Goal: Task Accomplishment & Management: Use online tool/utility

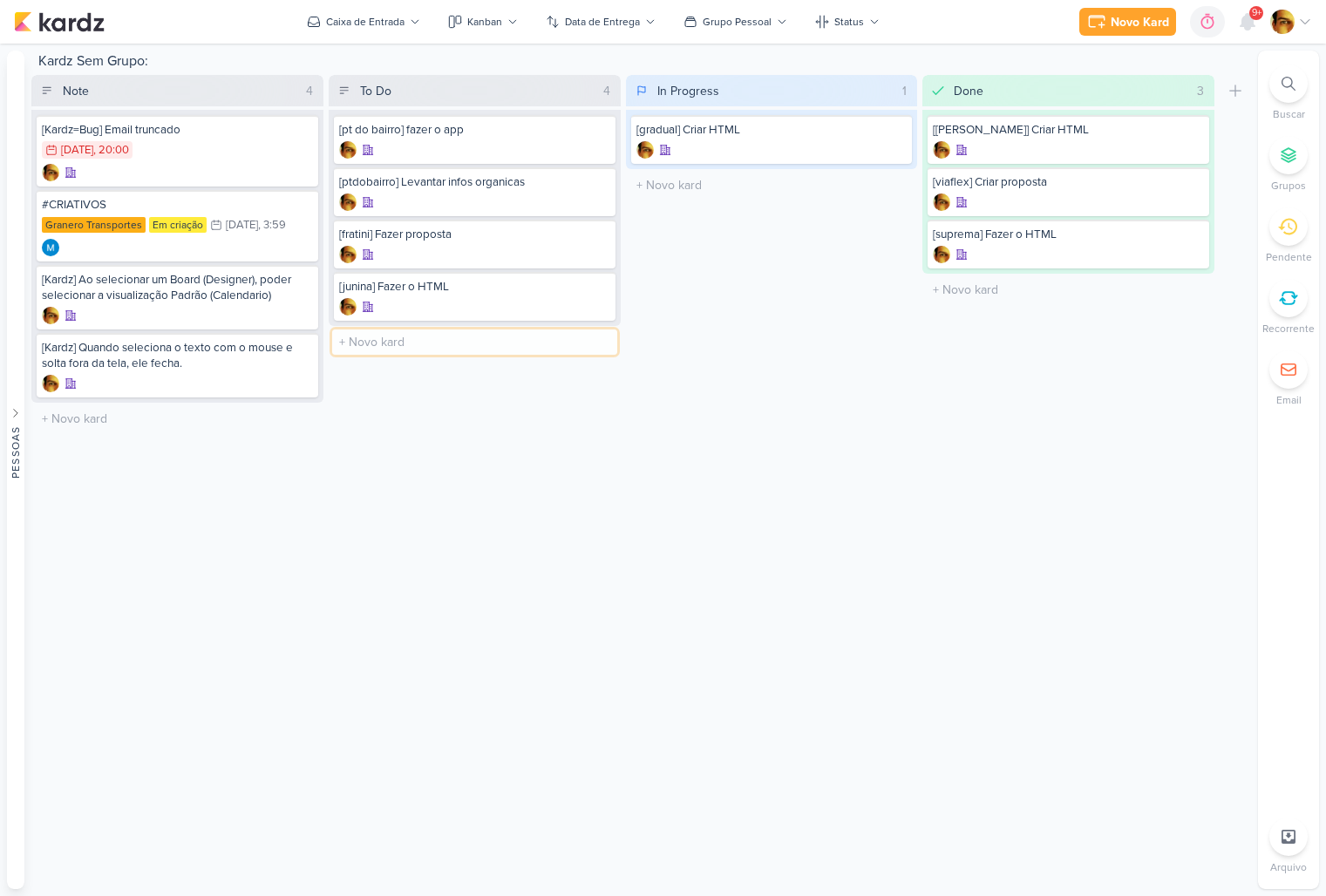
click at [402, 341] on input "text" at bounding box center [474, 342] width 285 height 25
type input "[video] Colocar Legenda + Mask - OsteoCenter"
click at [437, 347] on div "[video] Colocar Legenda + Mask - OsteoCenter" at bounding box center [474, 348] width 282 height 49
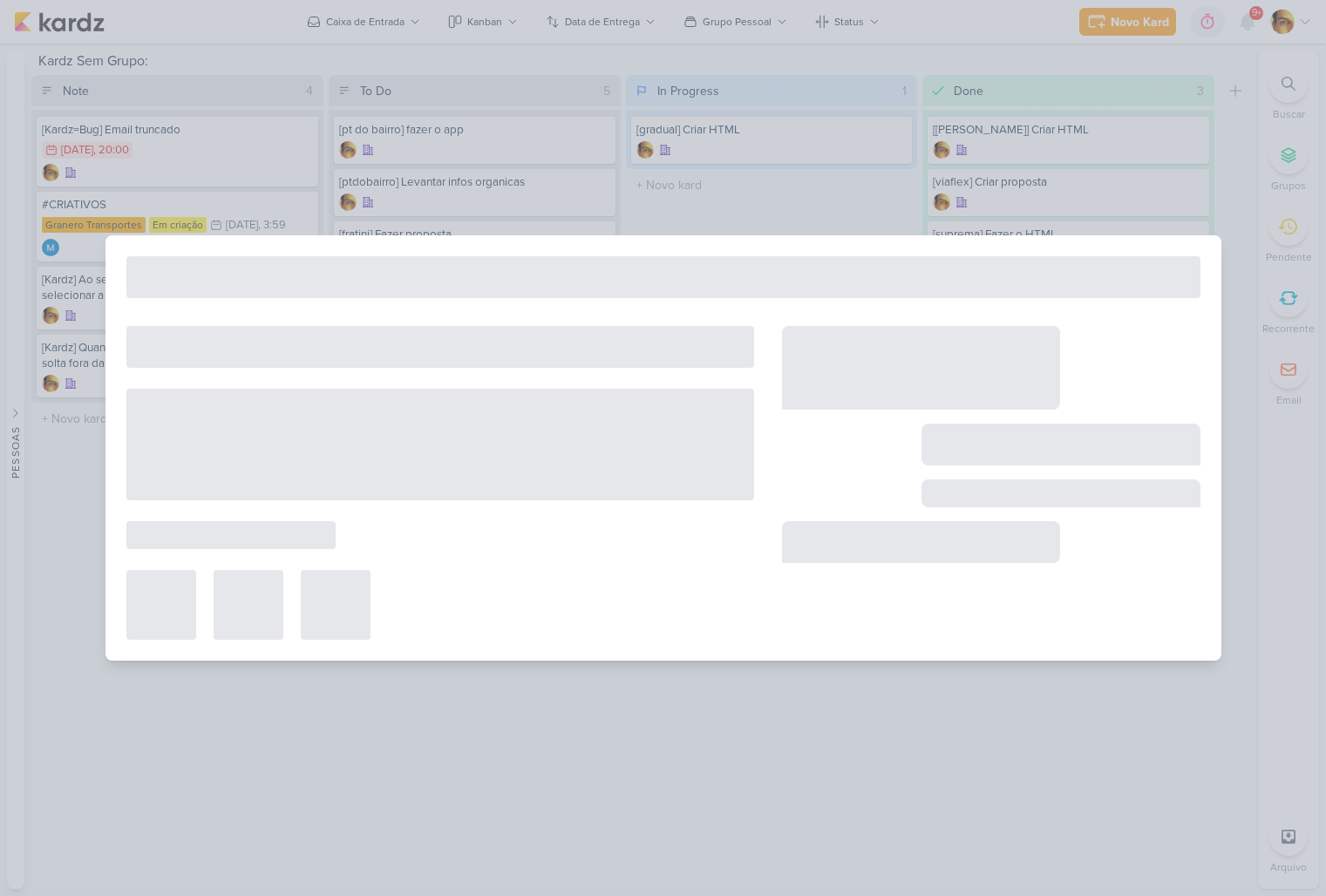
select select "59"
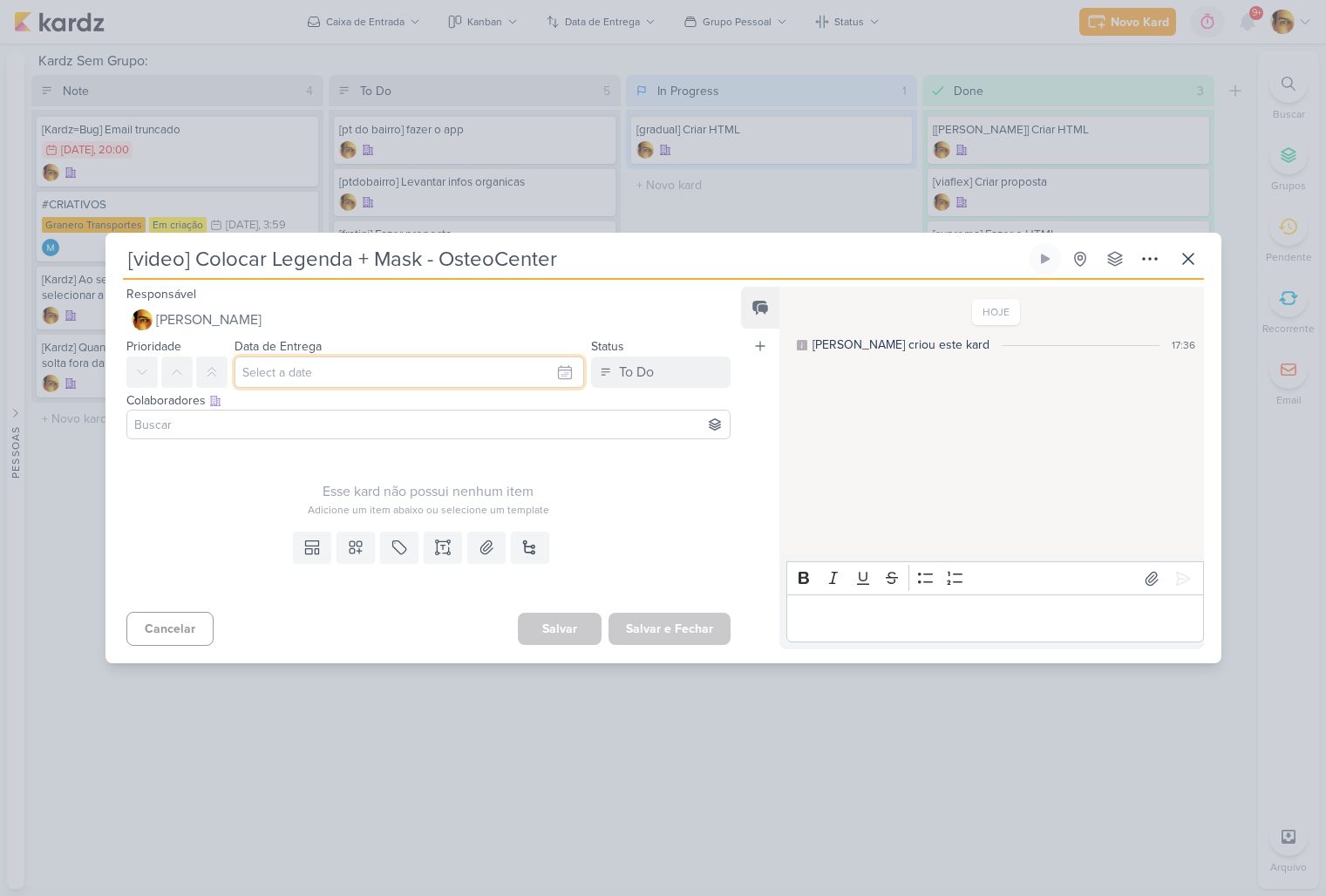
click at [369, 376] on input "text" at bounding box center [409, 372] width 350 height 31
click at [510, 557] on div "28" at bounding box center [505, 563] width 27 height 24
type input "[DATE] 23:59"
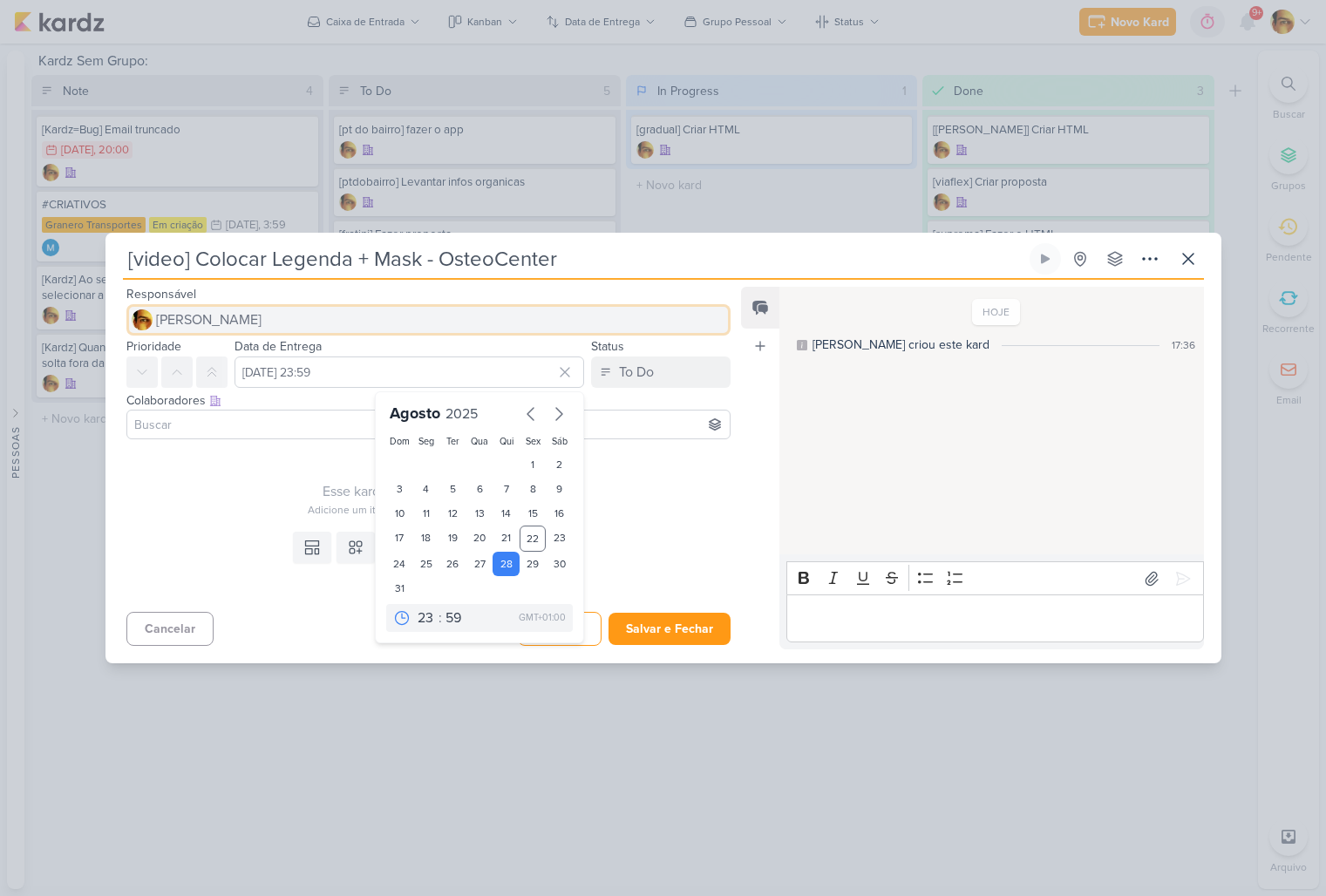
click at [224, 315] on span "[PERSON_NAME]" at bounding box center [209, 320] width 105 height 21
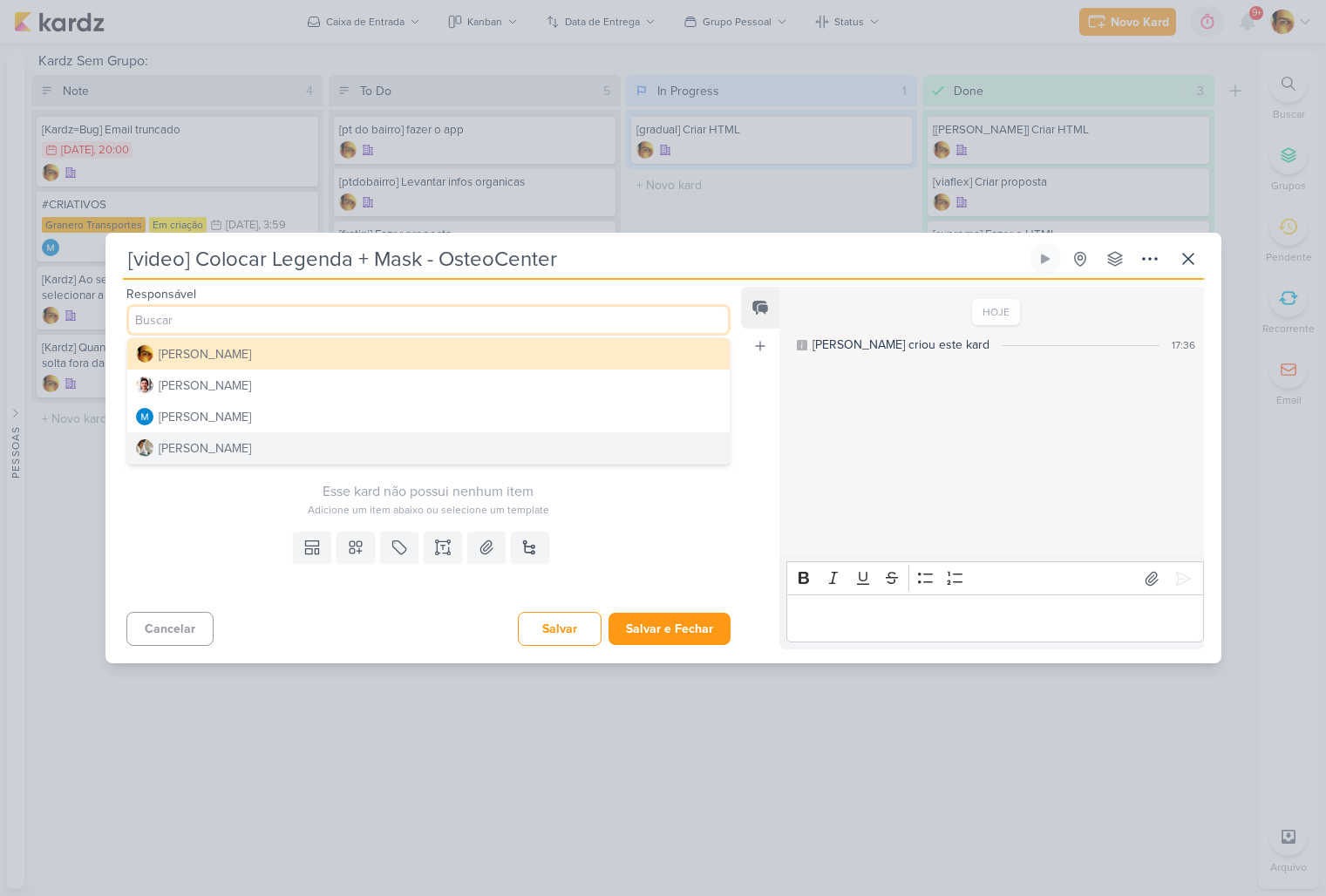
click at [223, 446] on div "[PERSON_NAME]" at bounding box center [205, 448] width 92 height 18
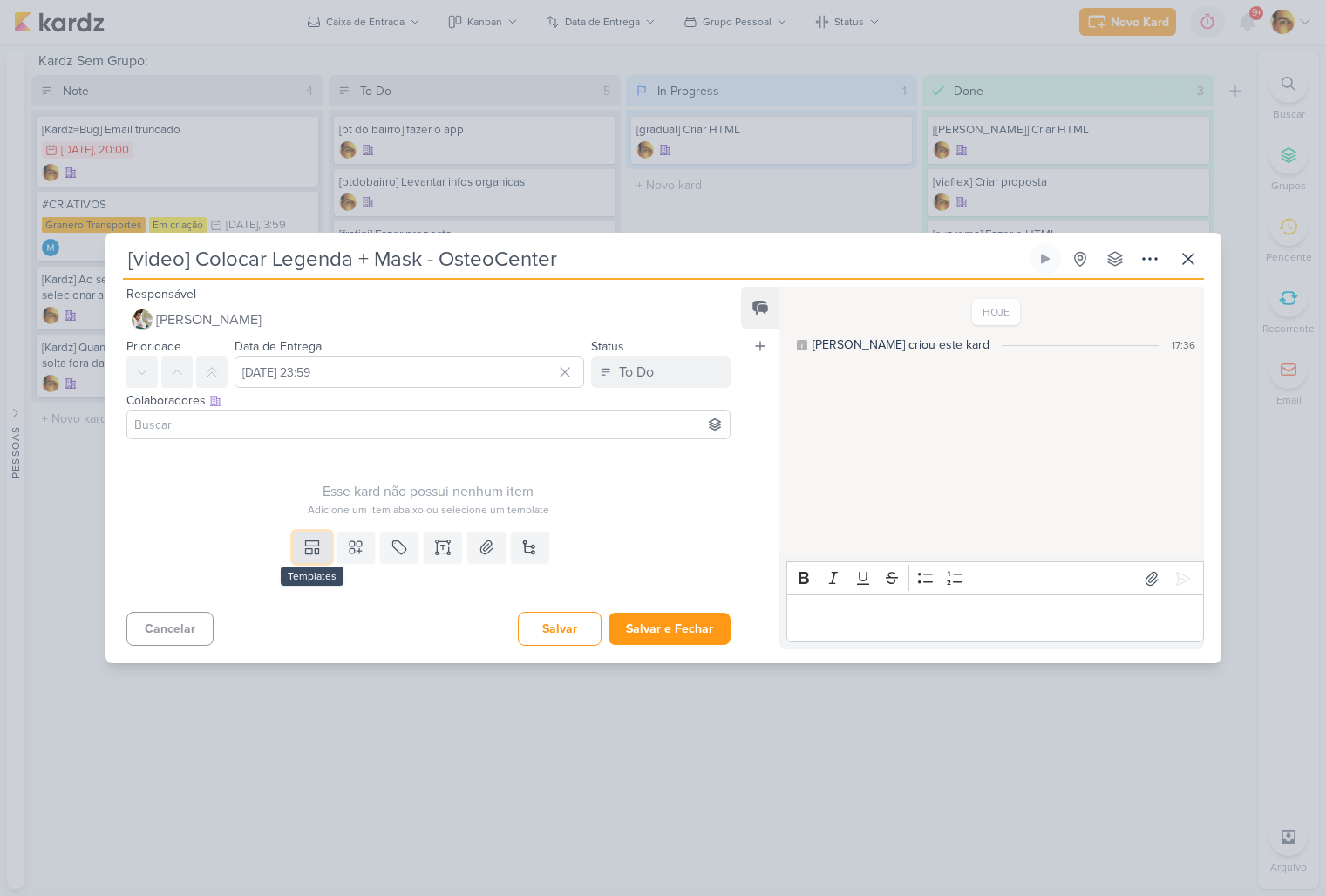
click at [315, 561] on button at bounding box center [312, 547] width 39 height 31
click at [321, 508] on div "Design" at bounding box center [371, 508] width 136 height 18
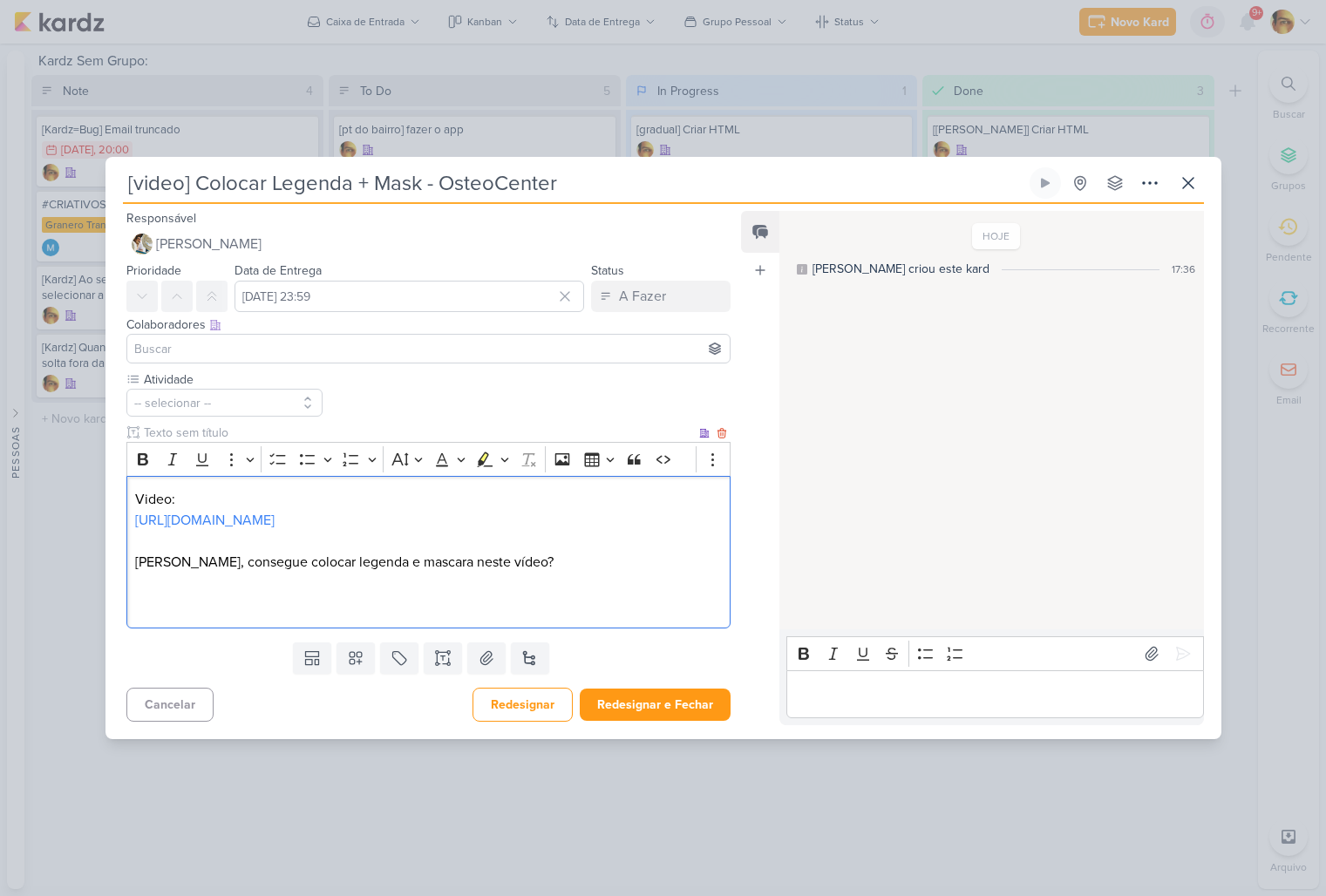
scroll to position [211, 0]
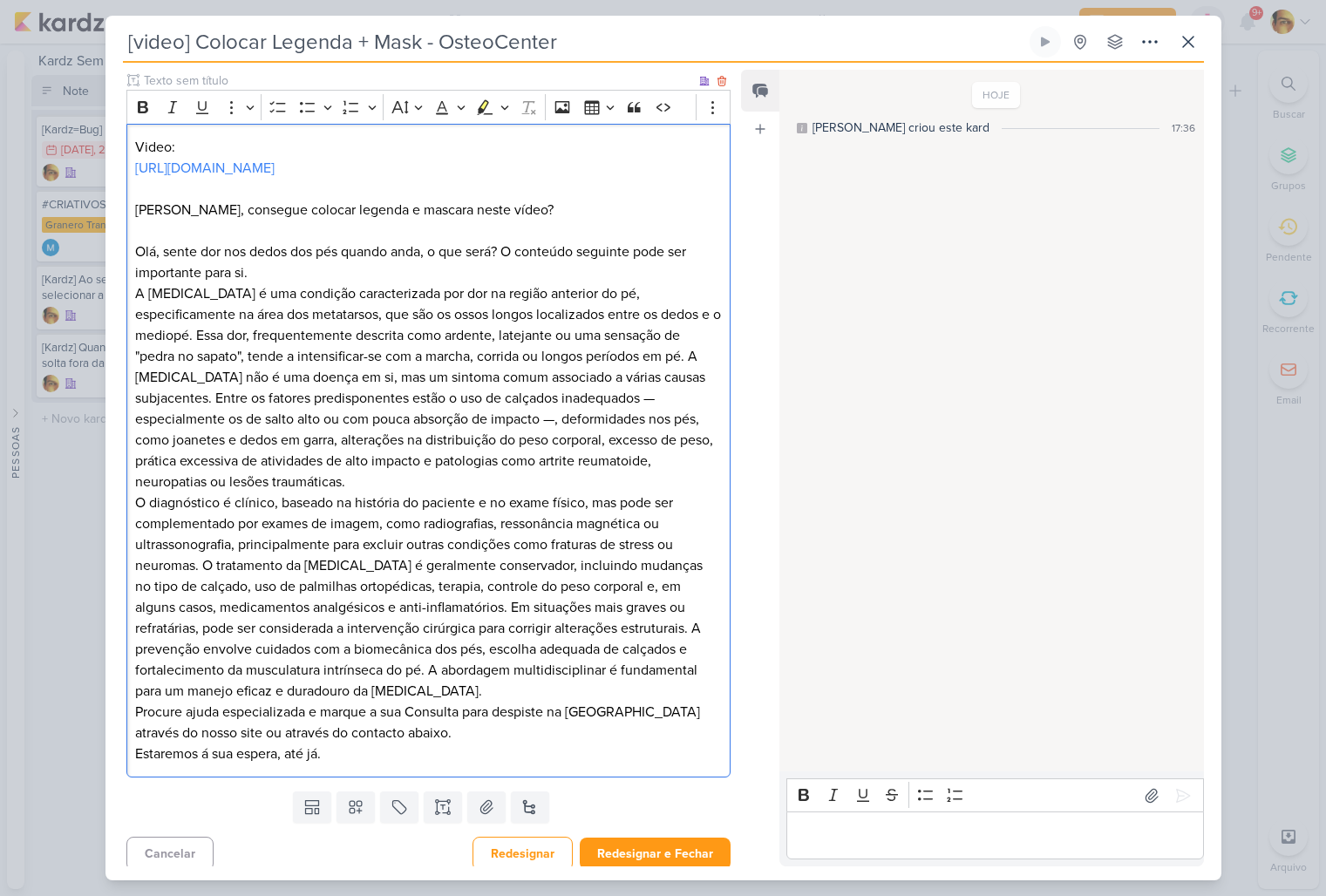
click at [549, 588] on p "A [MEDICAL_DATA] é uma condição caracterizada por dor na região anterior do pé,…" at bounding box center [428, 524] width 586 height 481
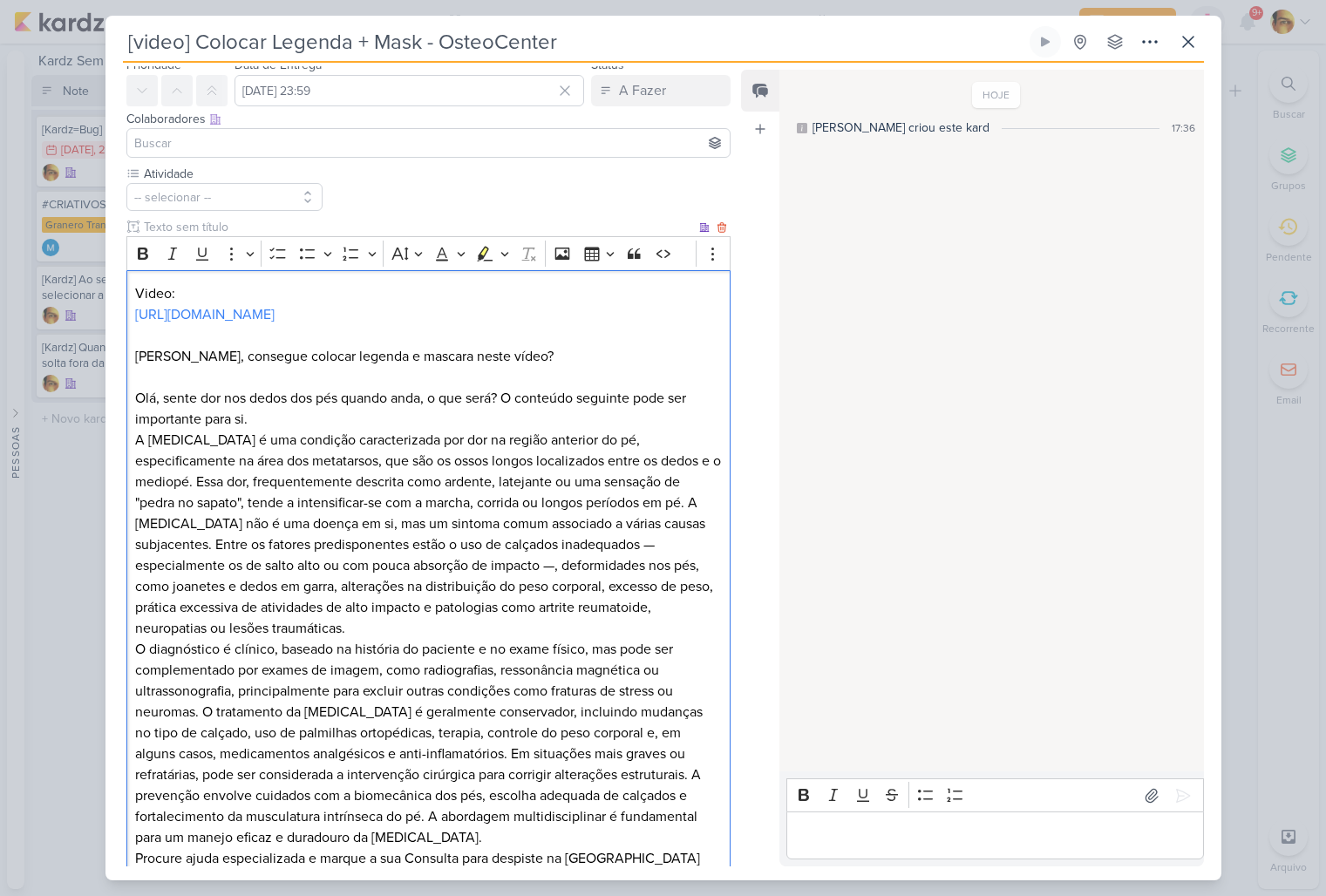
scroll to position [0, 0]
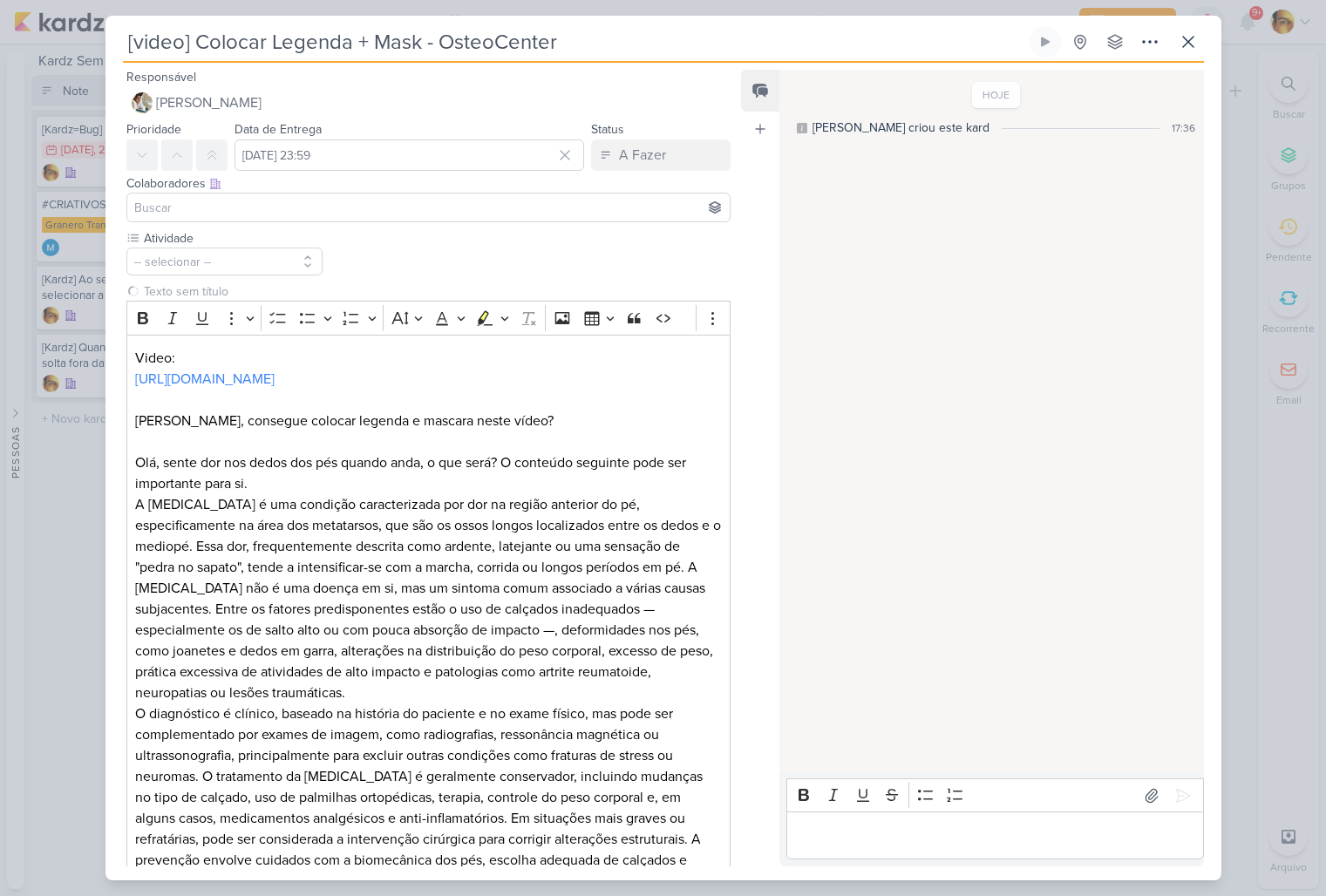
click at [209, 278] on div "Atividade -- selecionar --" at bounding box center [429, 609] width 605 height 759
click at [211, 274] on button "-- selecionar --" at bounding box center [225, 261] width 197 height 28
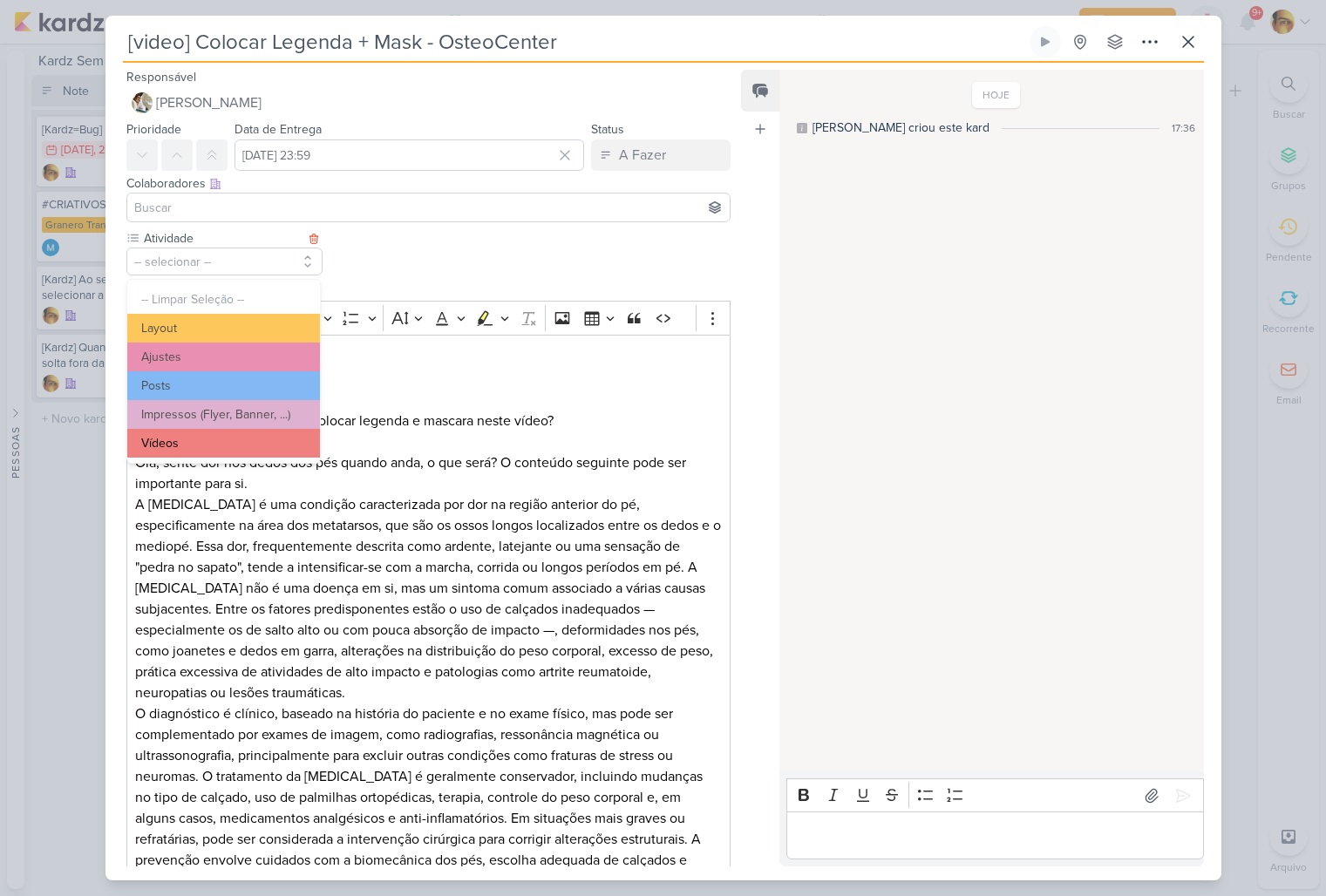
click at [187, 437] on button "Vídeos" at bounding box center [224, 442] width 192 height 29
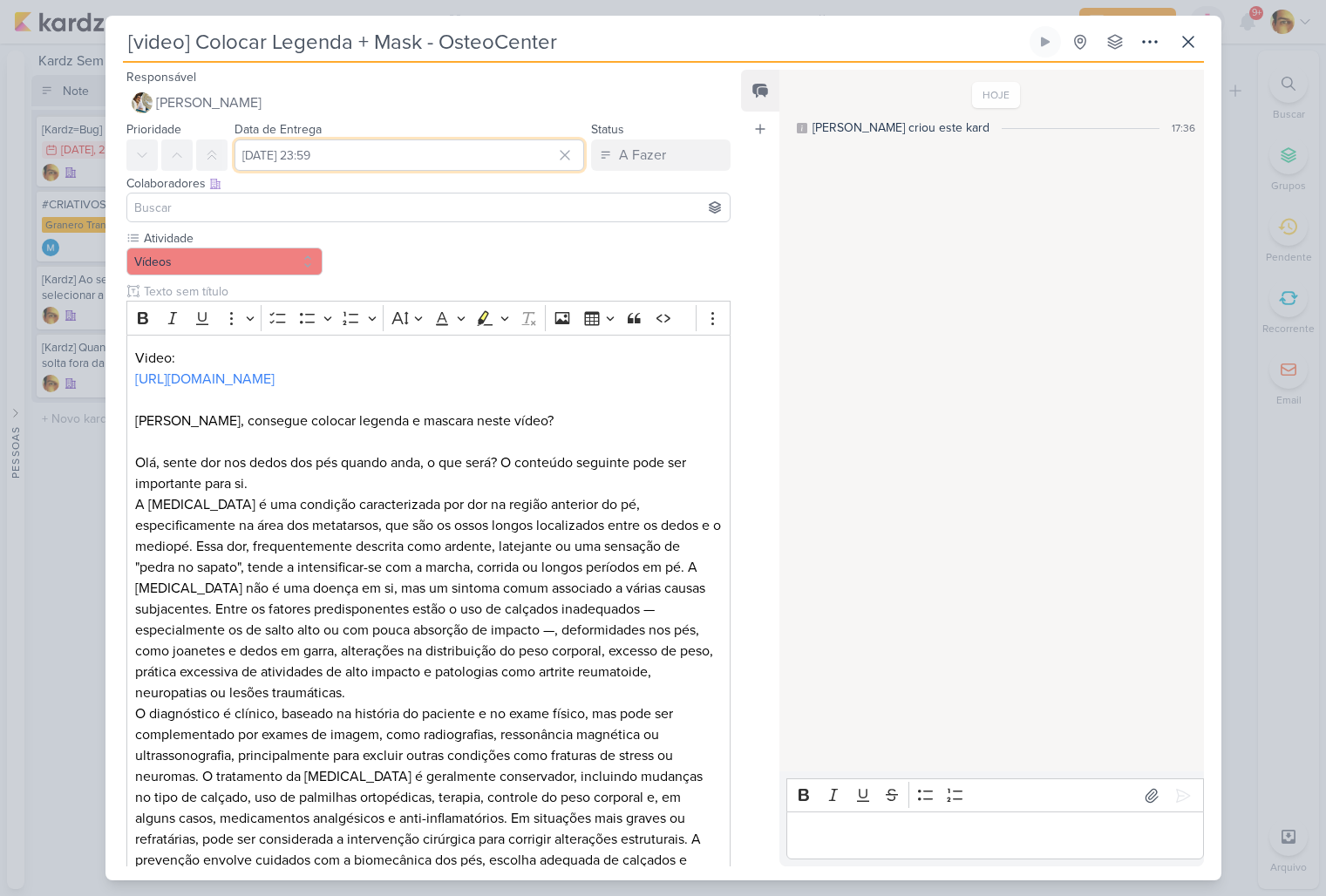
click at [374, 151] on input "[DATE] 23:59" at bounding box center [409, 155] width 350 height 31
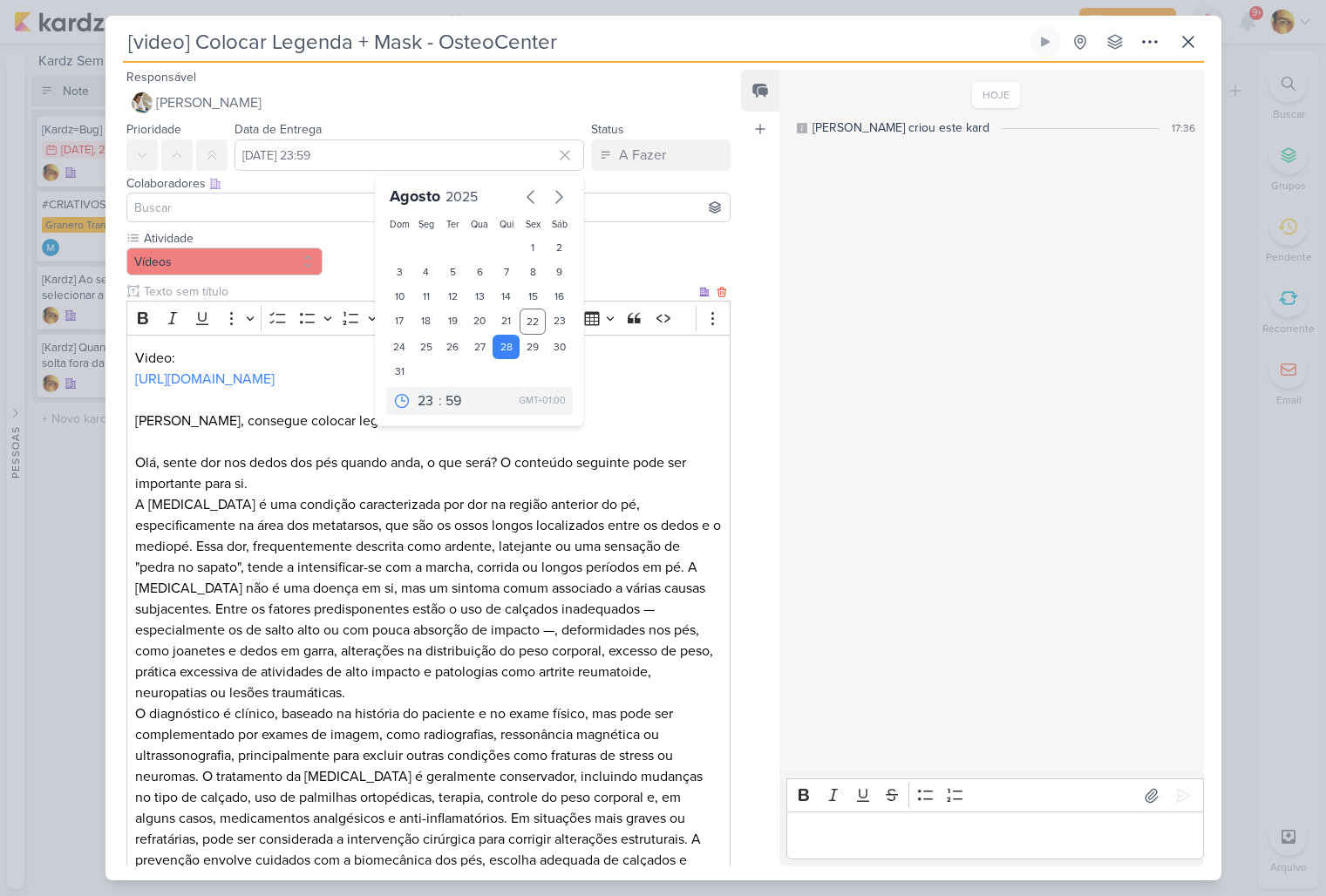
click at [573, 494] on p "Olá, sente dor nos dedos dos pés quando anda, o que será? O conteúdo seguinte p…" at bounding box center [428, 473] width 586 height 42
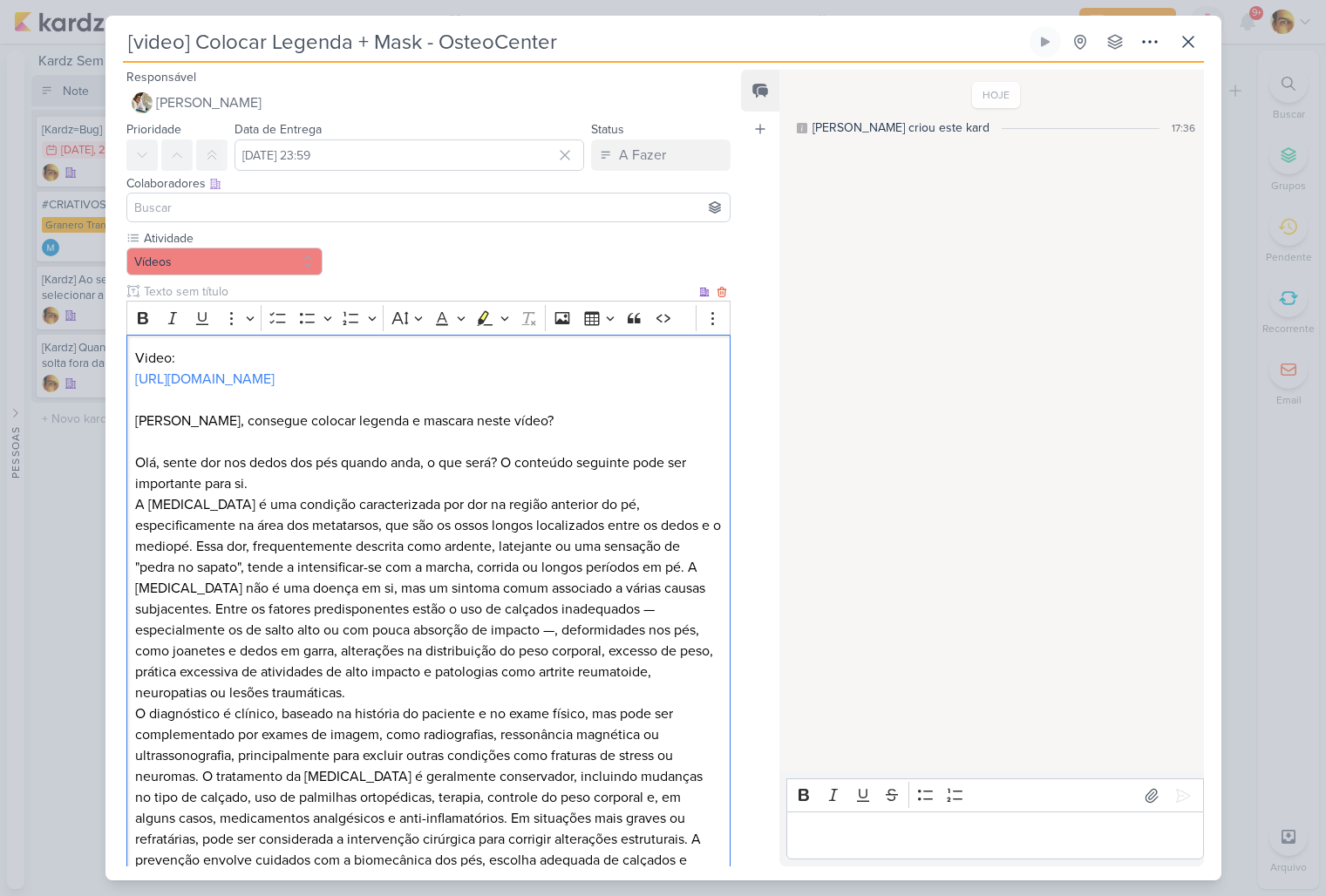
scroll to position [323, 0]
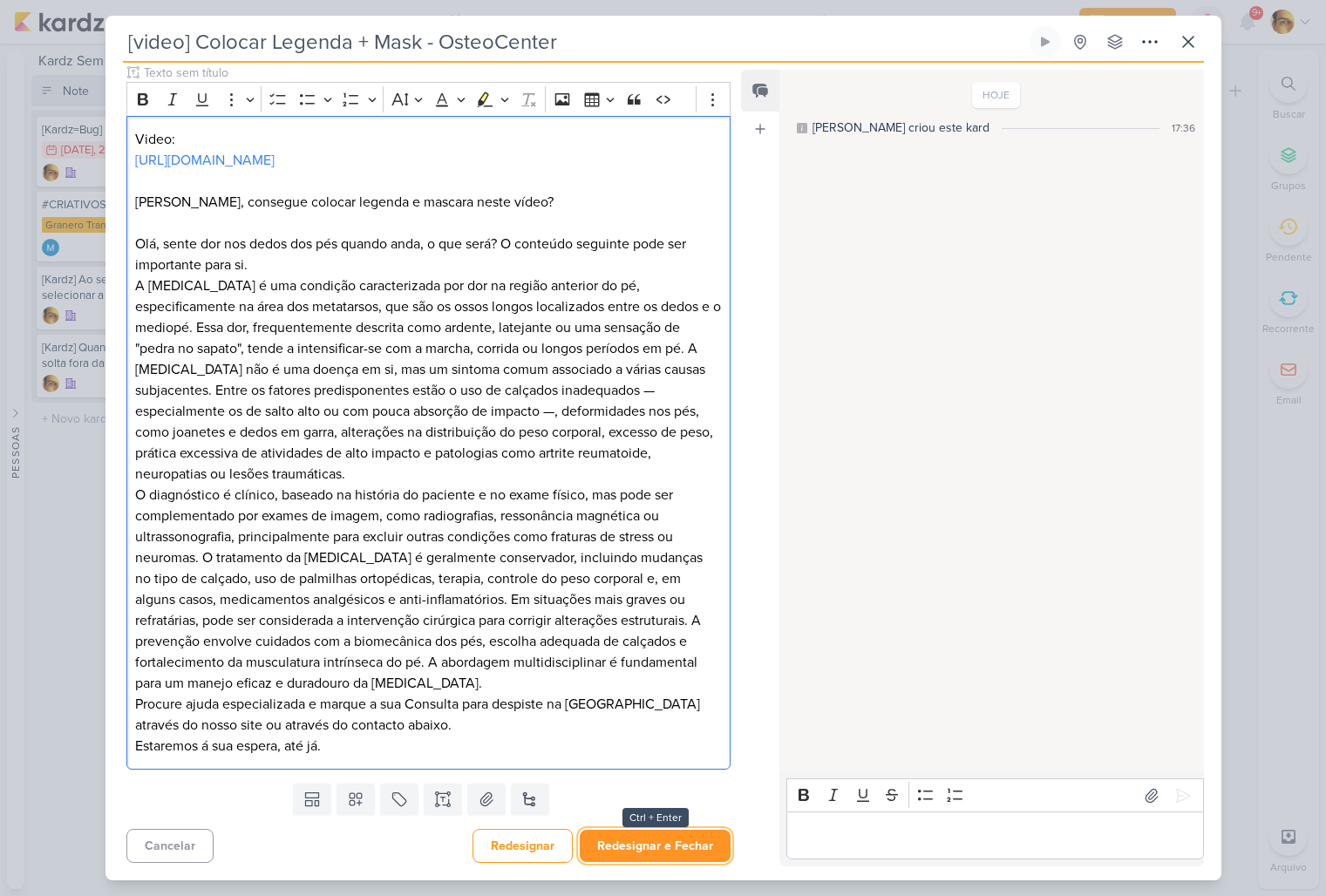
click at [613, 838] on button "Redesignar e Fechar" at bounding box center [654, 845] width 151 height 32
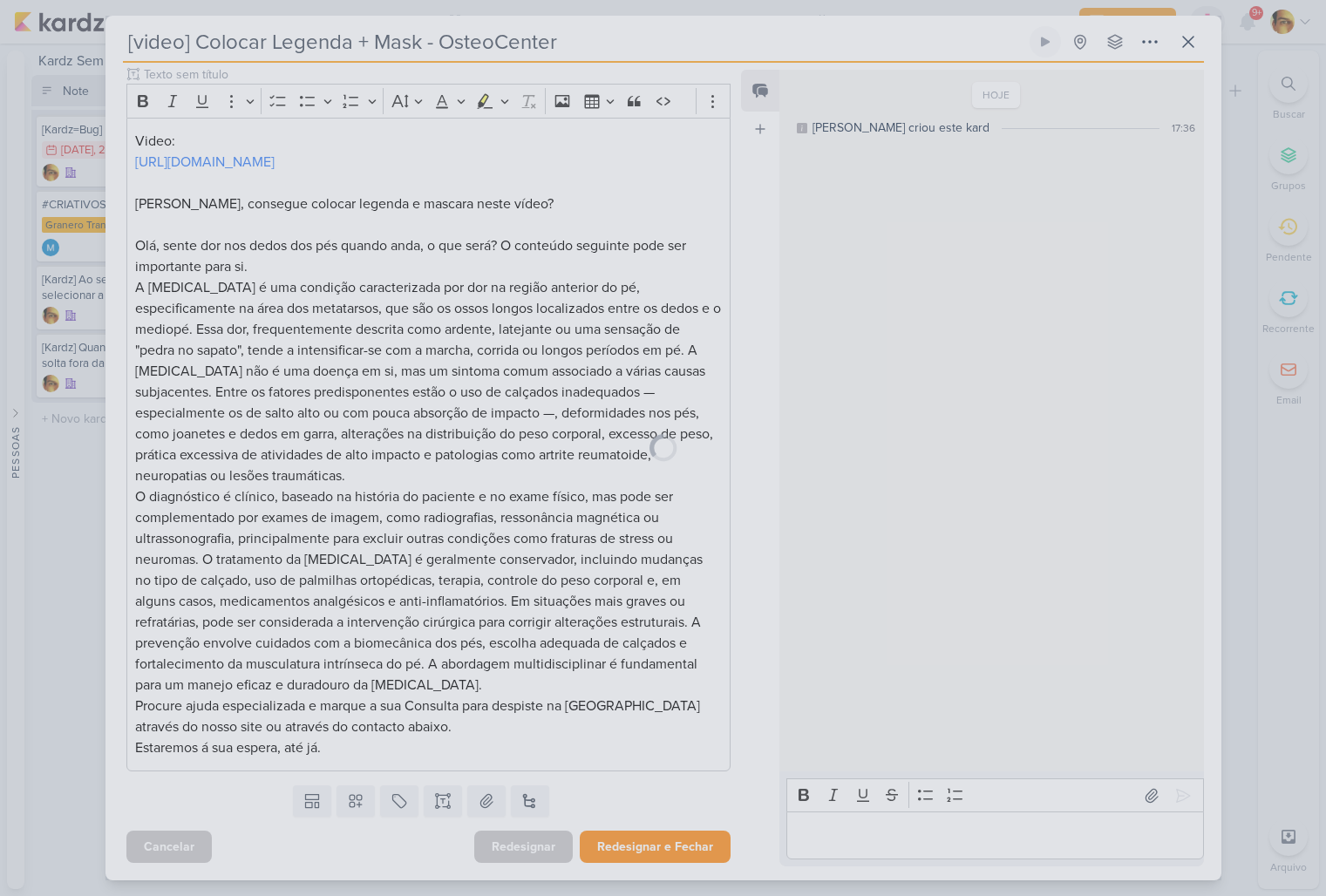
scroll to position [0, 0]
